Goal: Download file/media

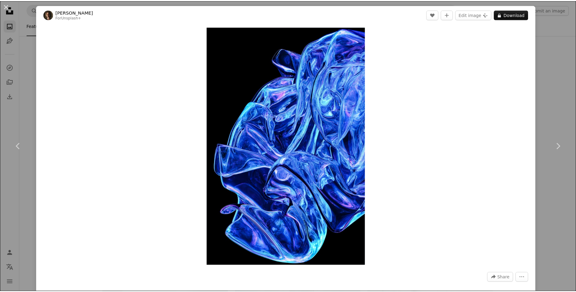
scroll to position [9794, 0]
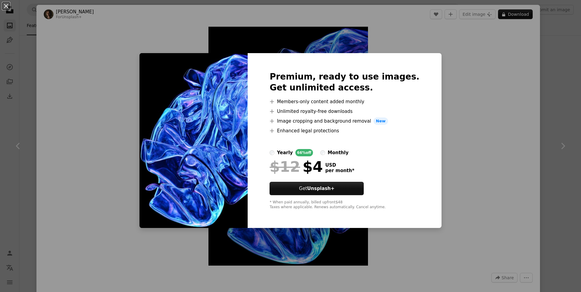
click at [460, 79] on div "An X shape Premium, ready to use images. Get unlimited access. A plus sign Memb…" at bounding box center [290, 146] width 581 height 292
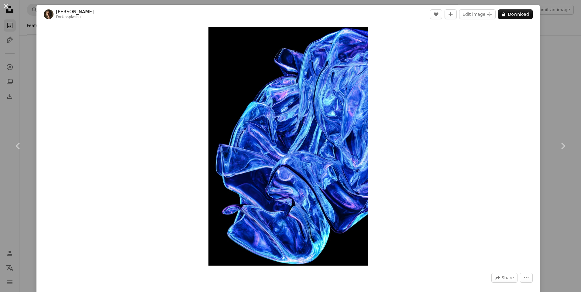
drag, startPoint x: 255, startPoint y: 129, endPoint x: 557, endPoint y: 85, distance: 305.0
click at [557, 85] on div "An X shape Chevron left Chevron right [PERSON_NAME] For Unsplash+ A heart A plu…" at bounding box center [290, 146] width 581 height 292
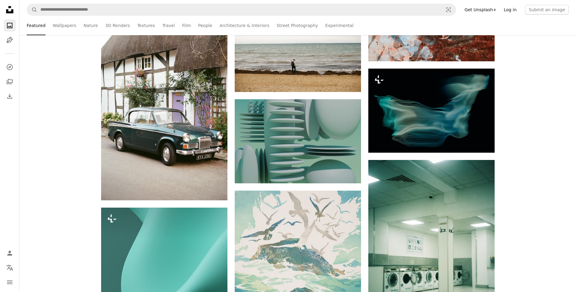
click at [517, 11] on link "Log in" at bounding box center [510, 10] width 20 height 10
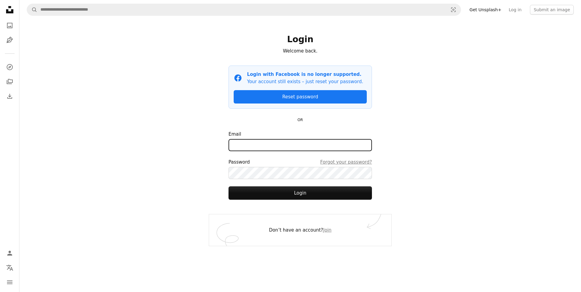
click at [303, 149] on input "Email" at bounding box center [299, 145] width 143 height 12
type input "**********"
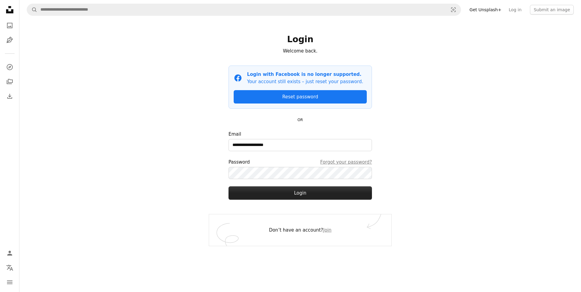
click at [363, 195] on button "Login" at bounding box center [299, 192] width 143 height 13
